Goal: Task Accomplishment & Management: Use online tool/utility

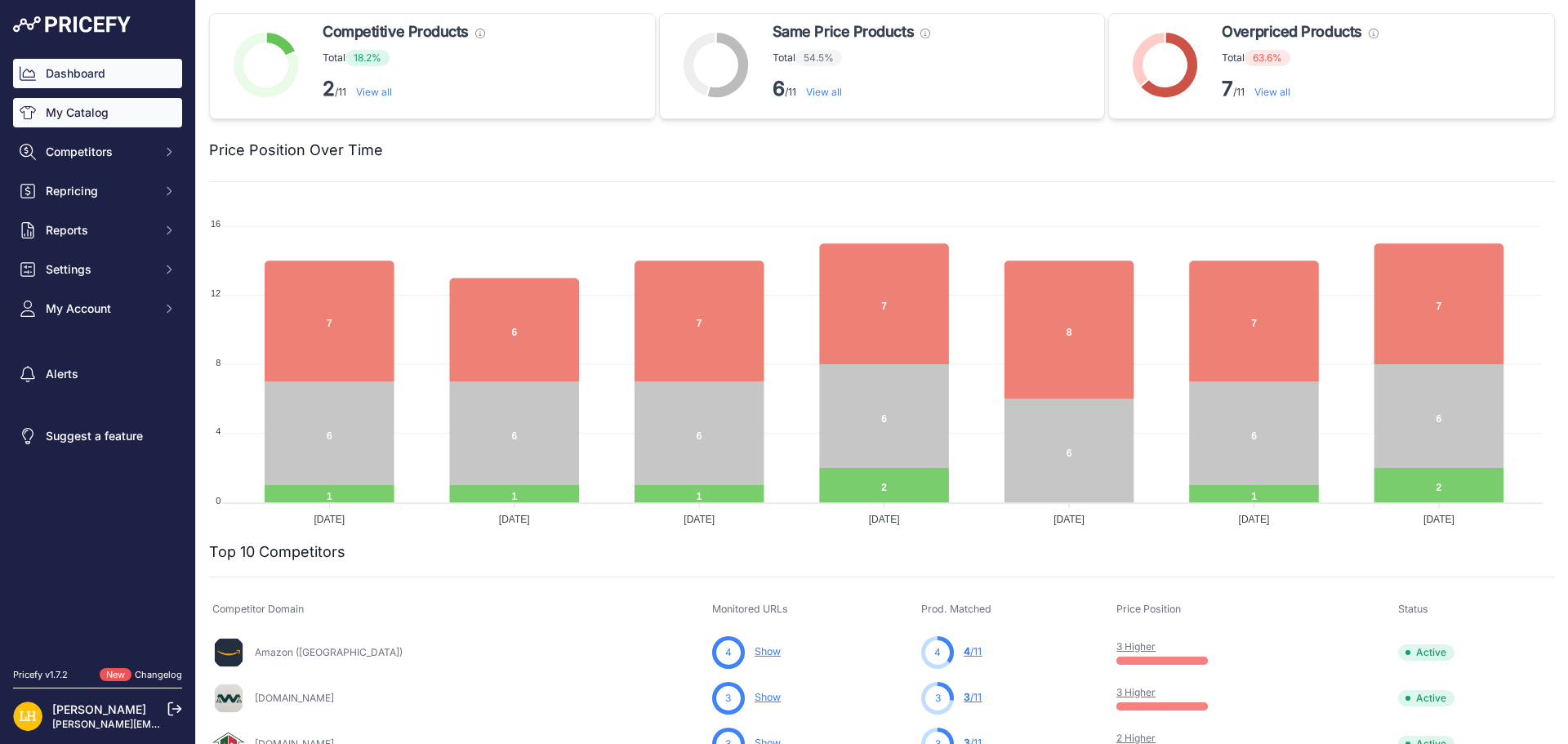
click at [99, 113] on link "My Catalog" at bounding box center [97, 113] width 169 height 30
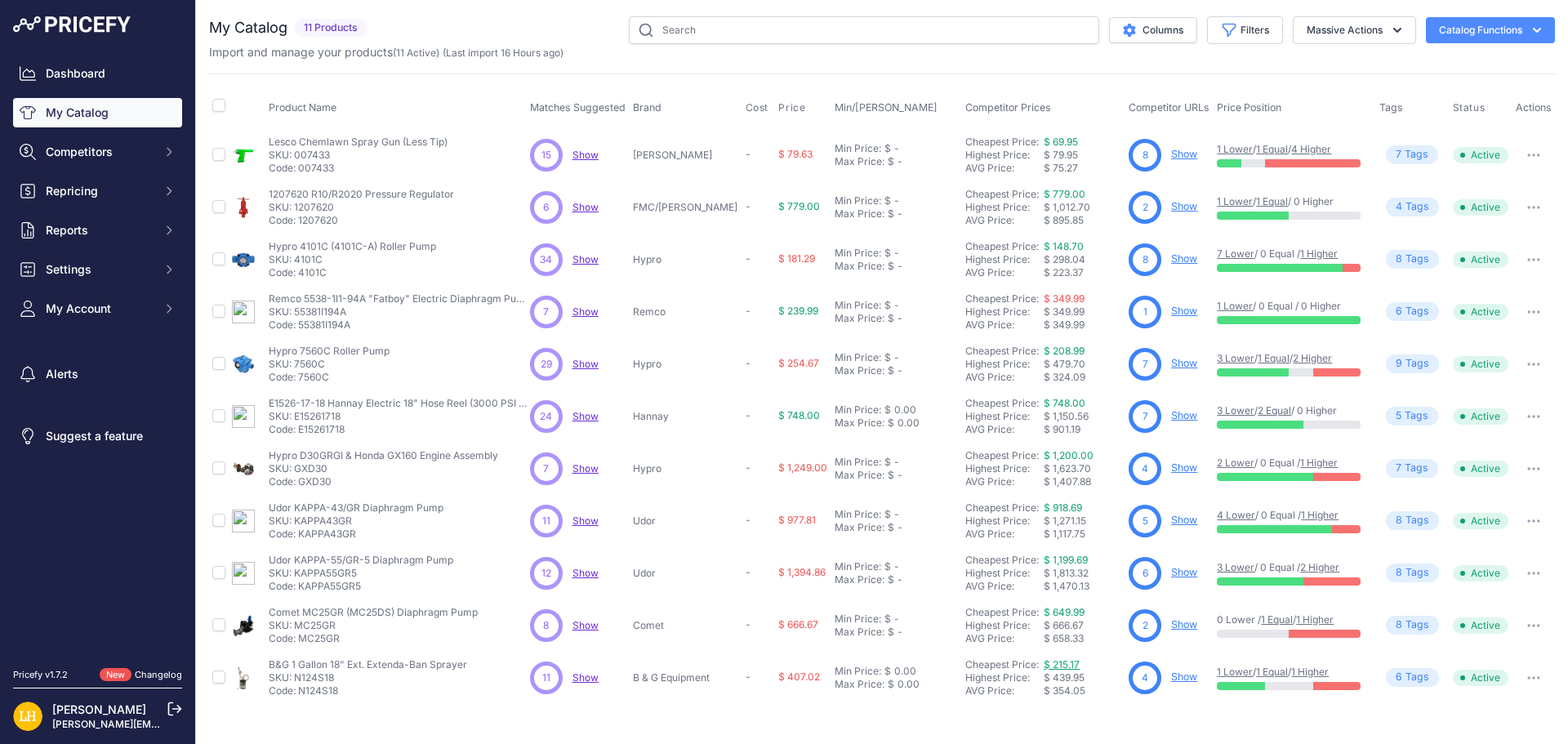
click at [1049, 661] on link "$ 215.17" at bounding box center [1061, 664] width 36 height 12
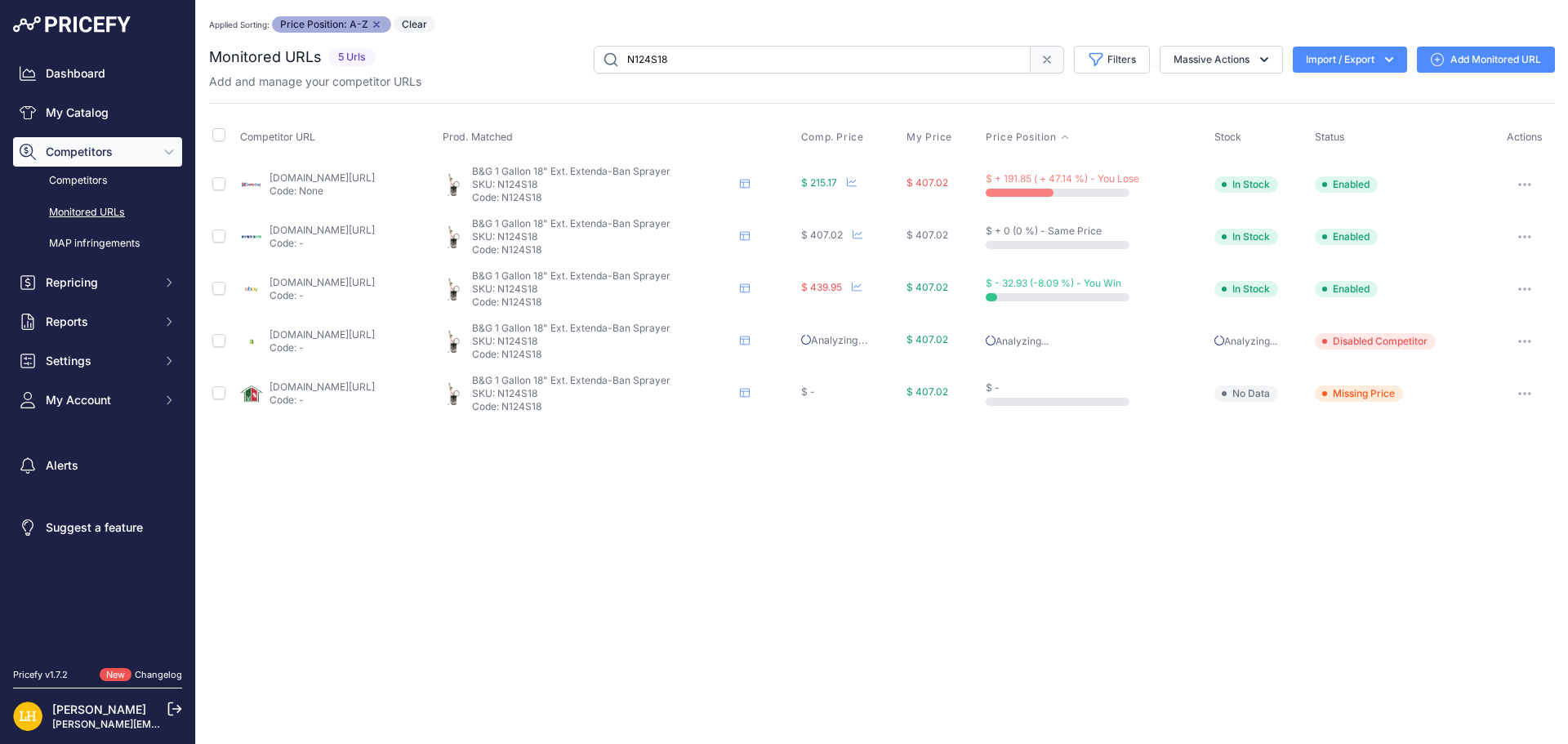
click at [351, 177] on link "domyown.com/bg-sprayer-gallon-18-in-wand-extendaban-valve-n124s18-p-218.html?pr…" at bounding box center [322, 177] width 105 height 12
